Goal: Task Accomplishment & Management: Complete application form

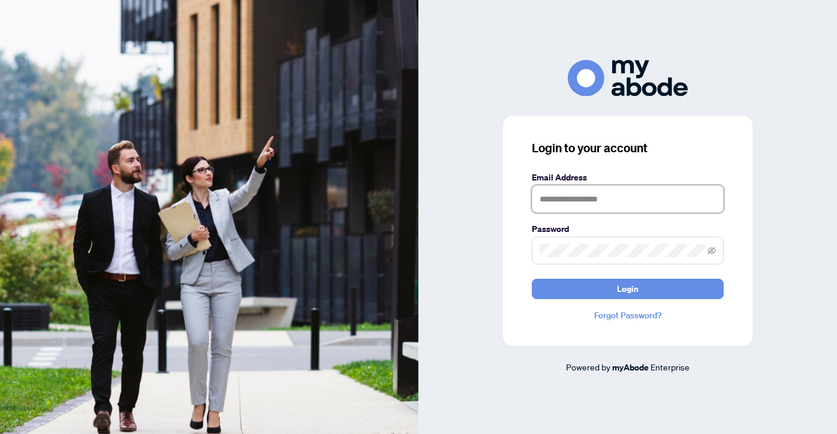
type input "**********"
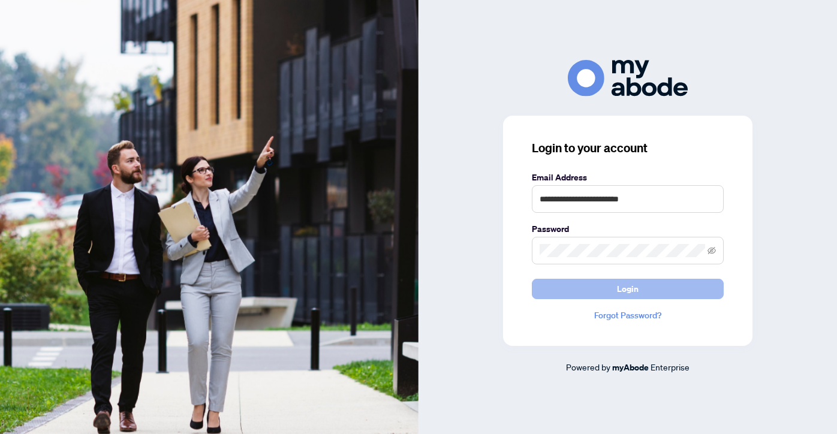
click at [606, 290] on button "Login" at bounding box center [628, 289] width 192 height 20
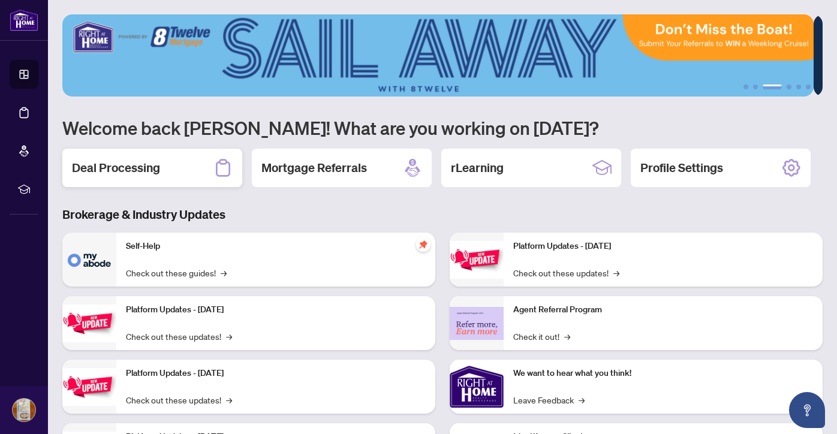
click at [138, 173] on h2 "Deal Processing" at bounding box center [116, 168] width 88 height 17
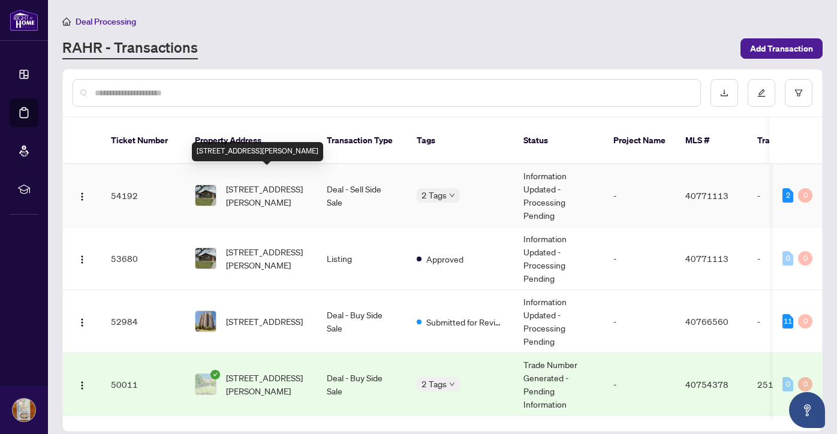
click at [256, 182] on span "[STREET_ADDRESS][PERSON_NAME]" at bounding box center [267, 195] width 82 height 26
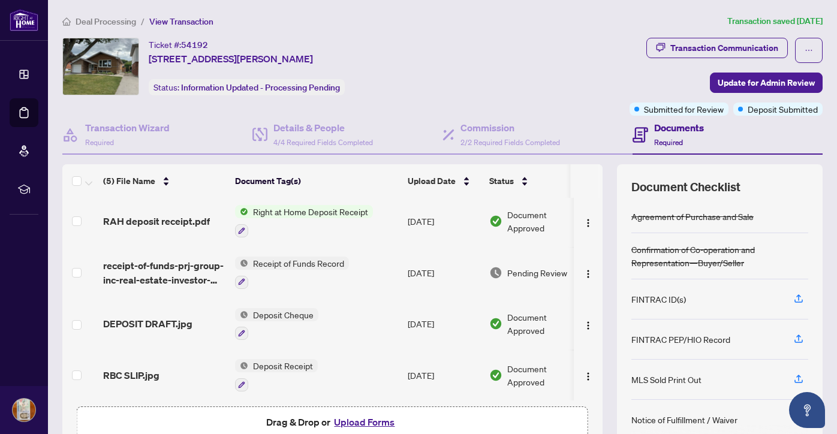
scroll to position [28, 0]
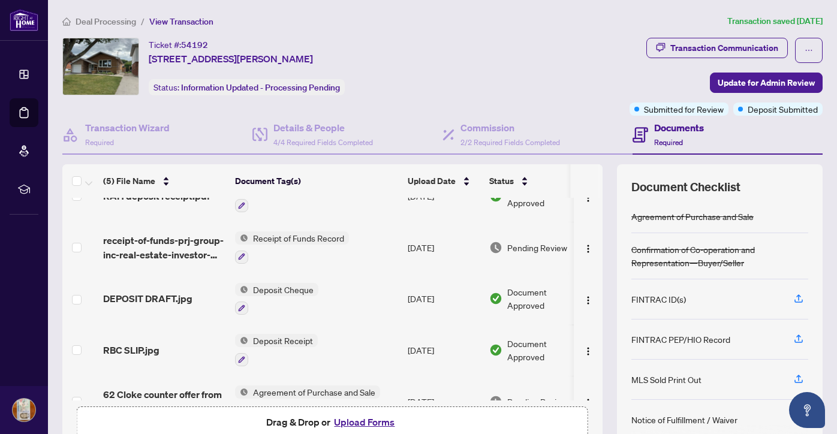
click at [350, 426] on button "Upload Forms" at bounding box center [364, 422] width 68 height 16
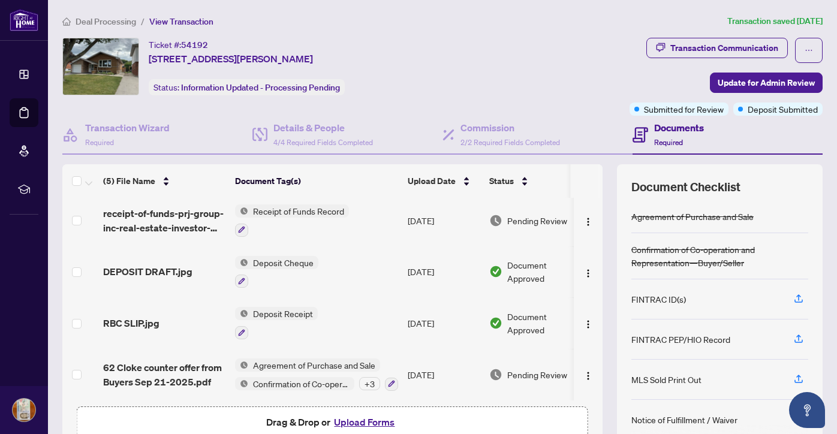
click at [360, 422] on button "Upload Forms" at bounding box center [364, 422] width 68 height 16
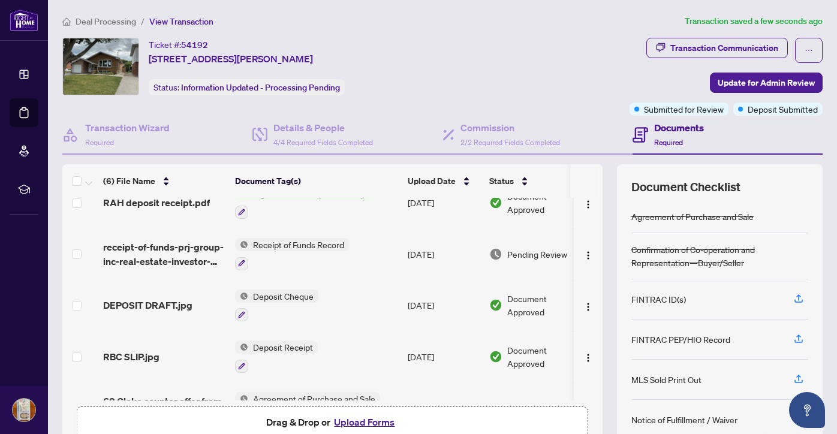
scroll to position [0, 0]
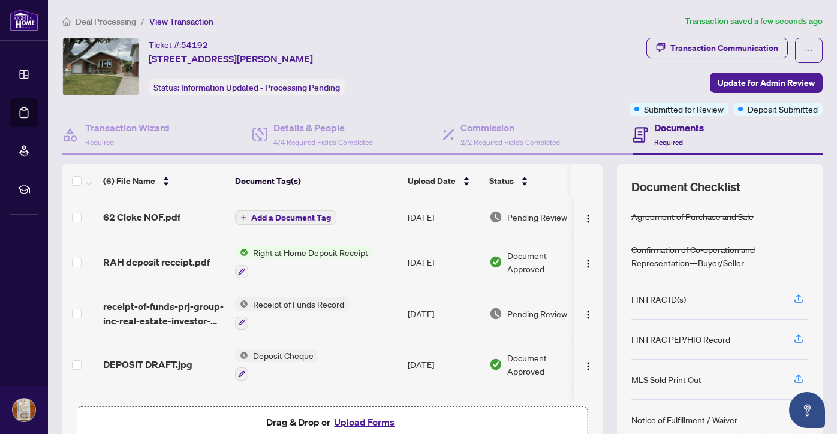
click at [299, 215] on span "Add a Document Tag" at bounding box center [291, 217] width 80 height 8
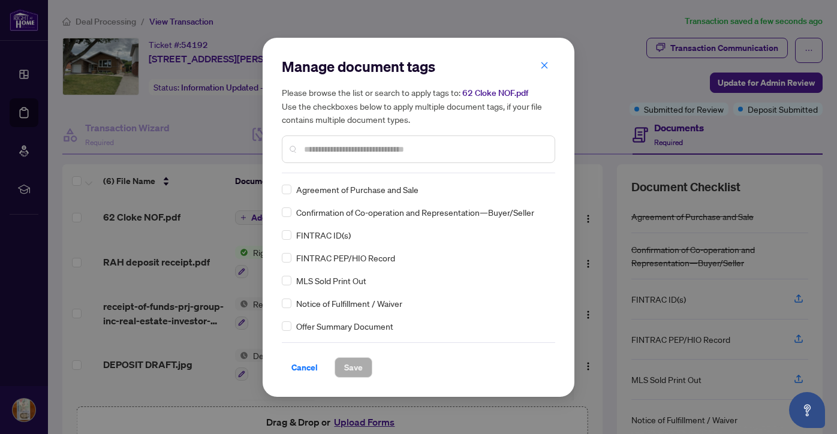
click at [332, 172] on div "Manage document tags Please browse the list or search to apply tags to: 62 Clok…" at bounding box center [418, 115] width 273 height 116
click at [334, 150] on input "text" at bounding box center [424, 149] width 241 height 13
type input "*"
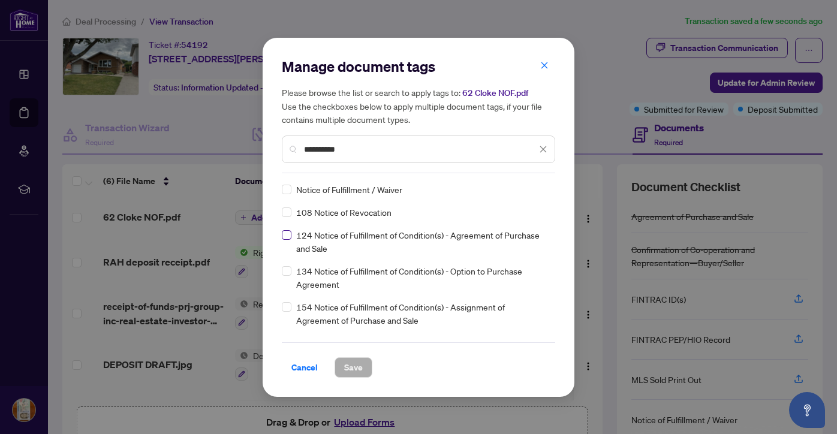
type input "*********"
click at [290, 237] on span at bounding box center [287, 235] width 10 height 10
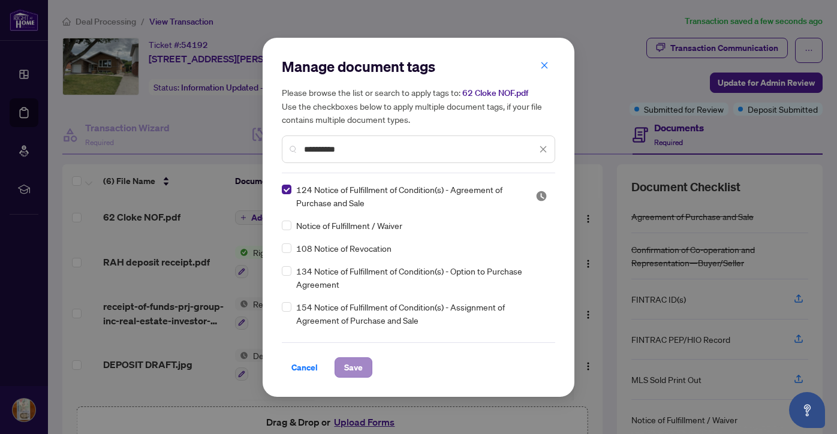
click at [351, 366] on span "Save" at bounding box center [353, 367] width 19 height 19
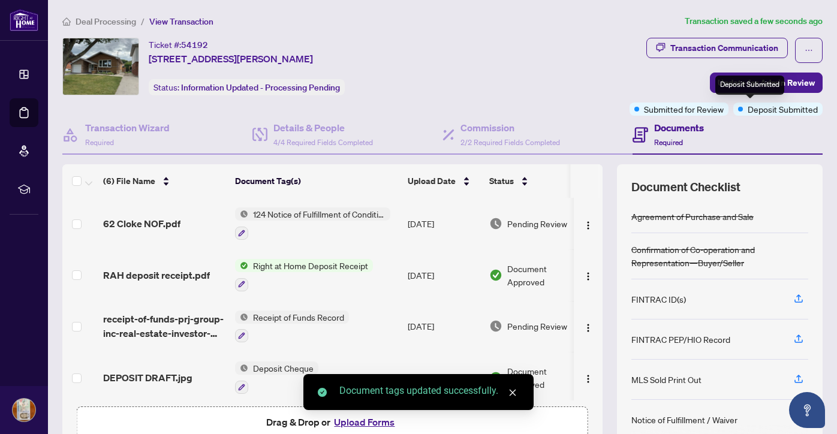
click at [740, 86] on div "Deposit Submitted" at bounding box center [749, 85] width 69 height 19
click at [799, 83] on span "Update for Admin Review" at bounding box center [766, 82] width 97 height 19
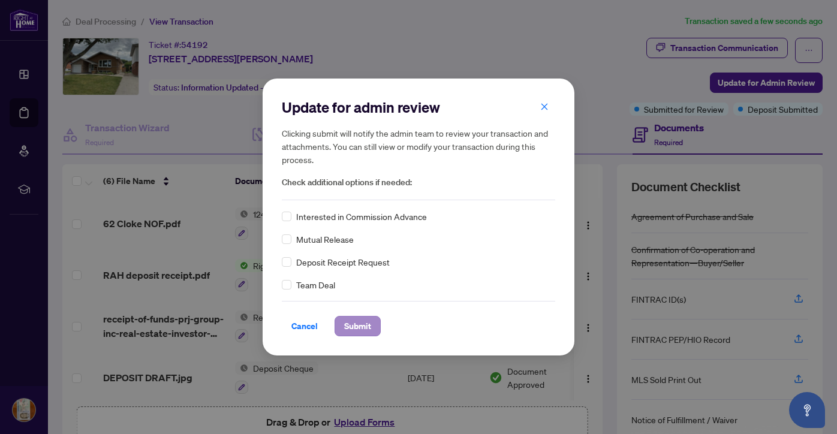
click at [358, 324] on span "Submit" at bounding box center [357, 326] width 27 height 19
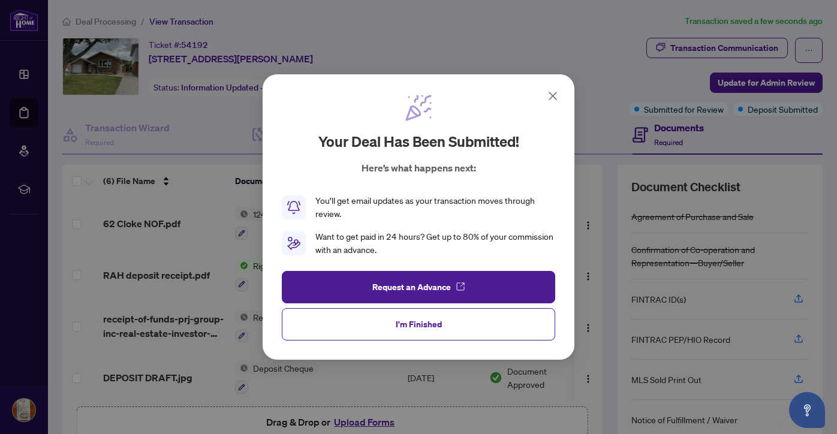
click at [436, 325] on span "I'm Finished" at bounding box center [419, 324] width 46 height 19
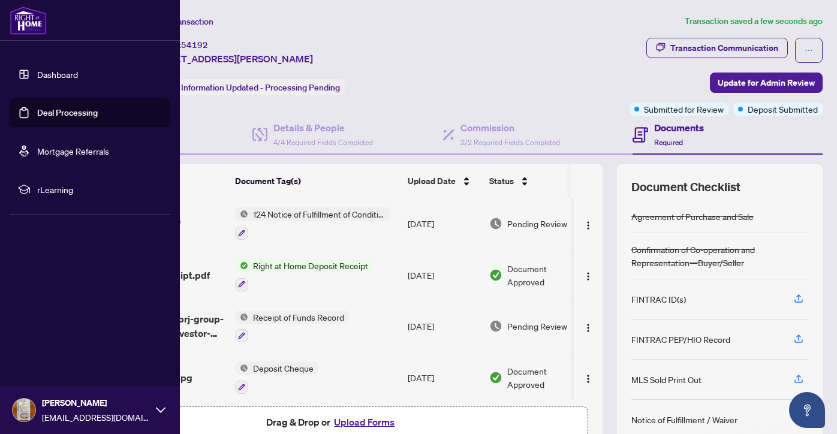
click at [22, 414] on img at bounding box center [24, 410] width 23 height 23
click at [92, 409] on span "[PERSON_NAME]" at bounding box center [96, 402] width 108 height 13
click at [113, 405] on span "[PERSON_NAME]" at bounding box center [96, 402] width 108 height 13
click at [51, 342] on span "Logout" at bounding box center [48, 338] width 27 height 19
